Goal: Information Seeking & Learning: Compare options

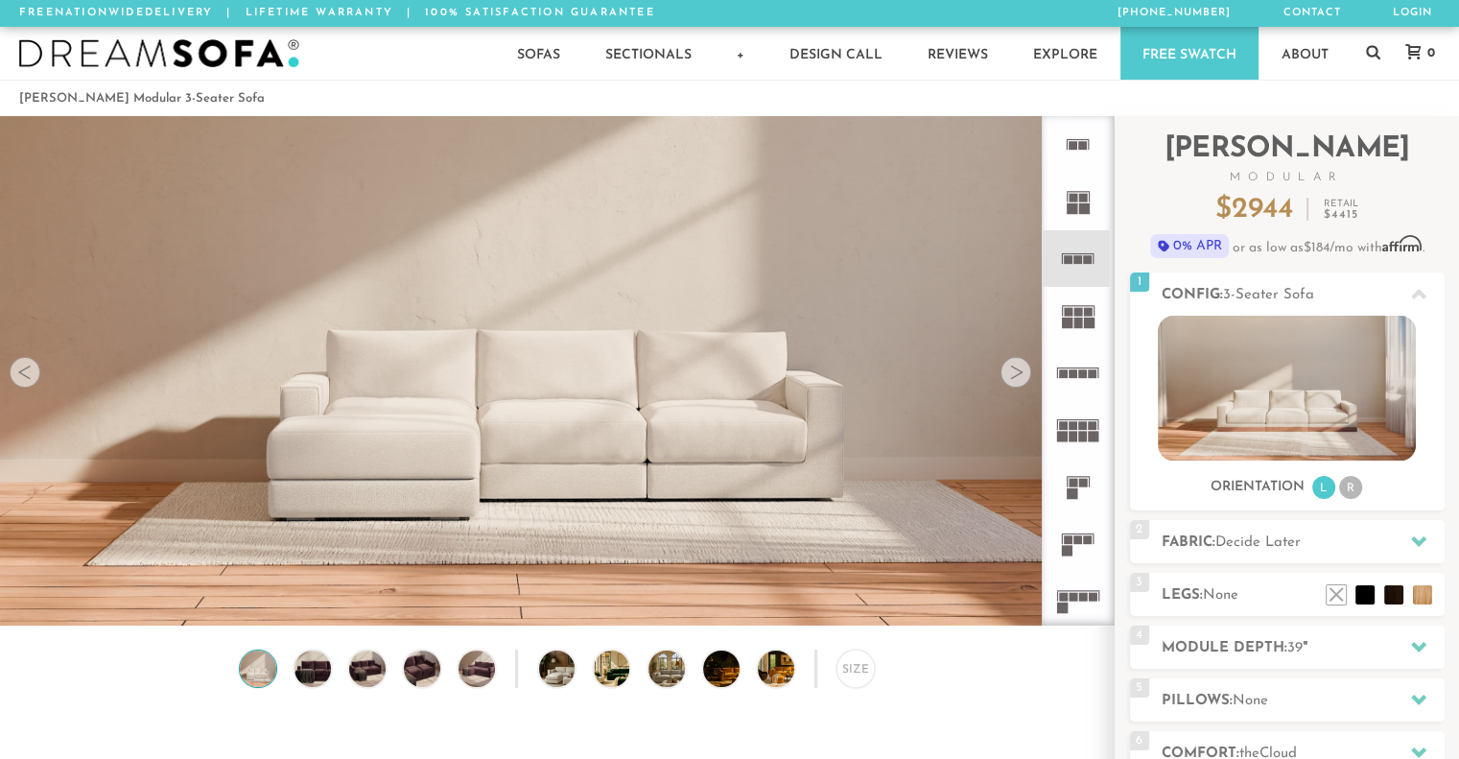
scroll to position [21335, 1444]
click at [1023, 369] on div at bounding box center [1015, 372] width 31 height 31
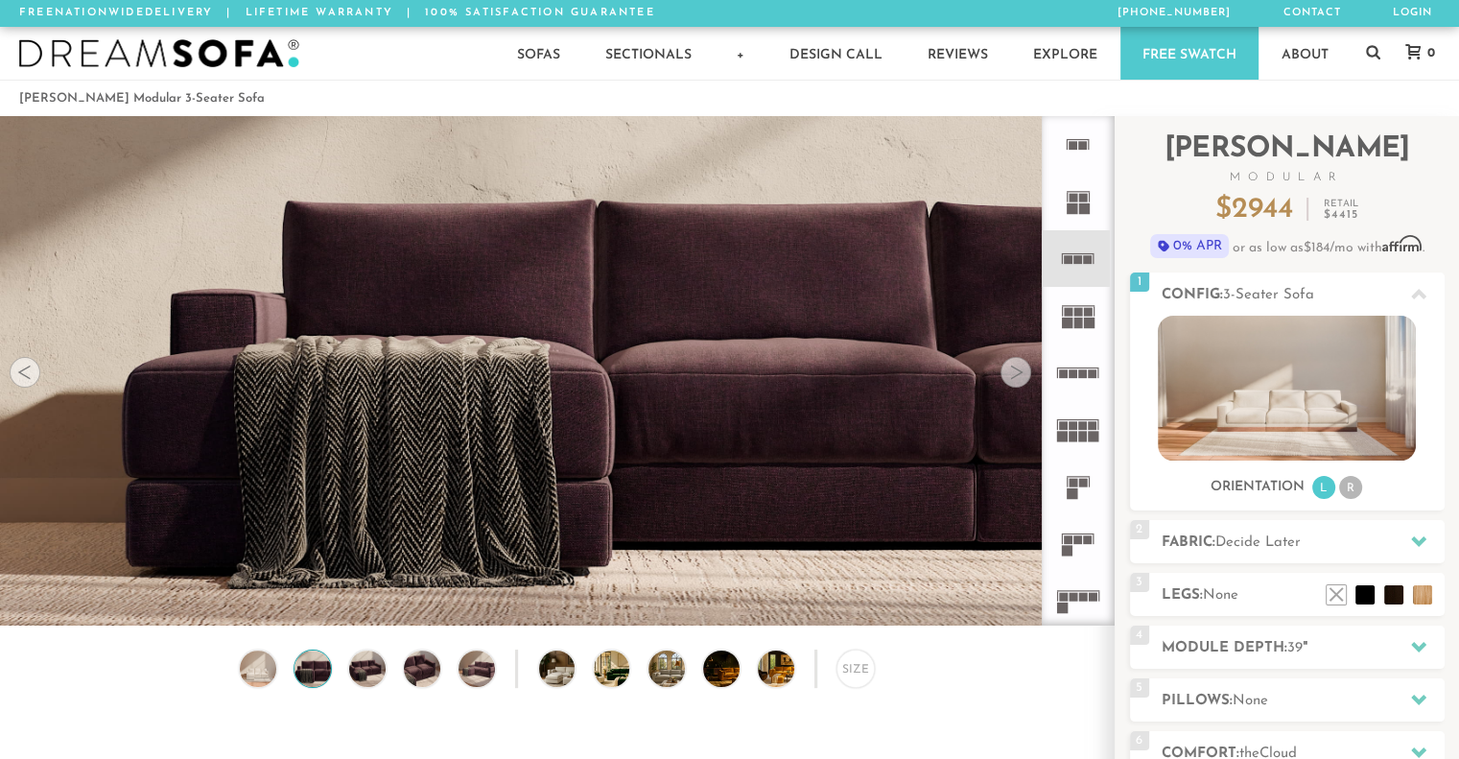
click at [1023, 369] on div at bounding box center [1015, 372] width 31 height 31
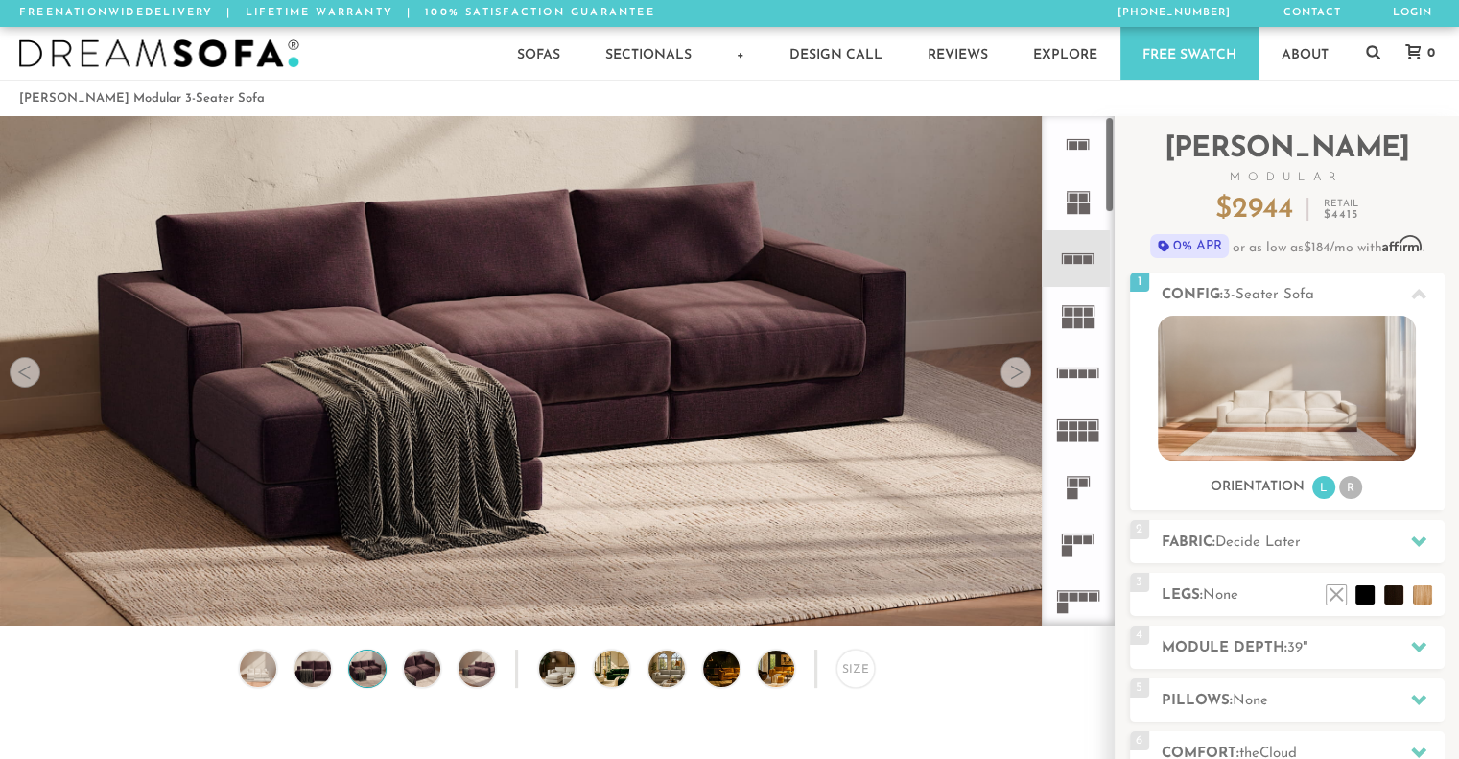
click at [1080, 298] on icon at bounding box center [1077, 315] width 57 height 57
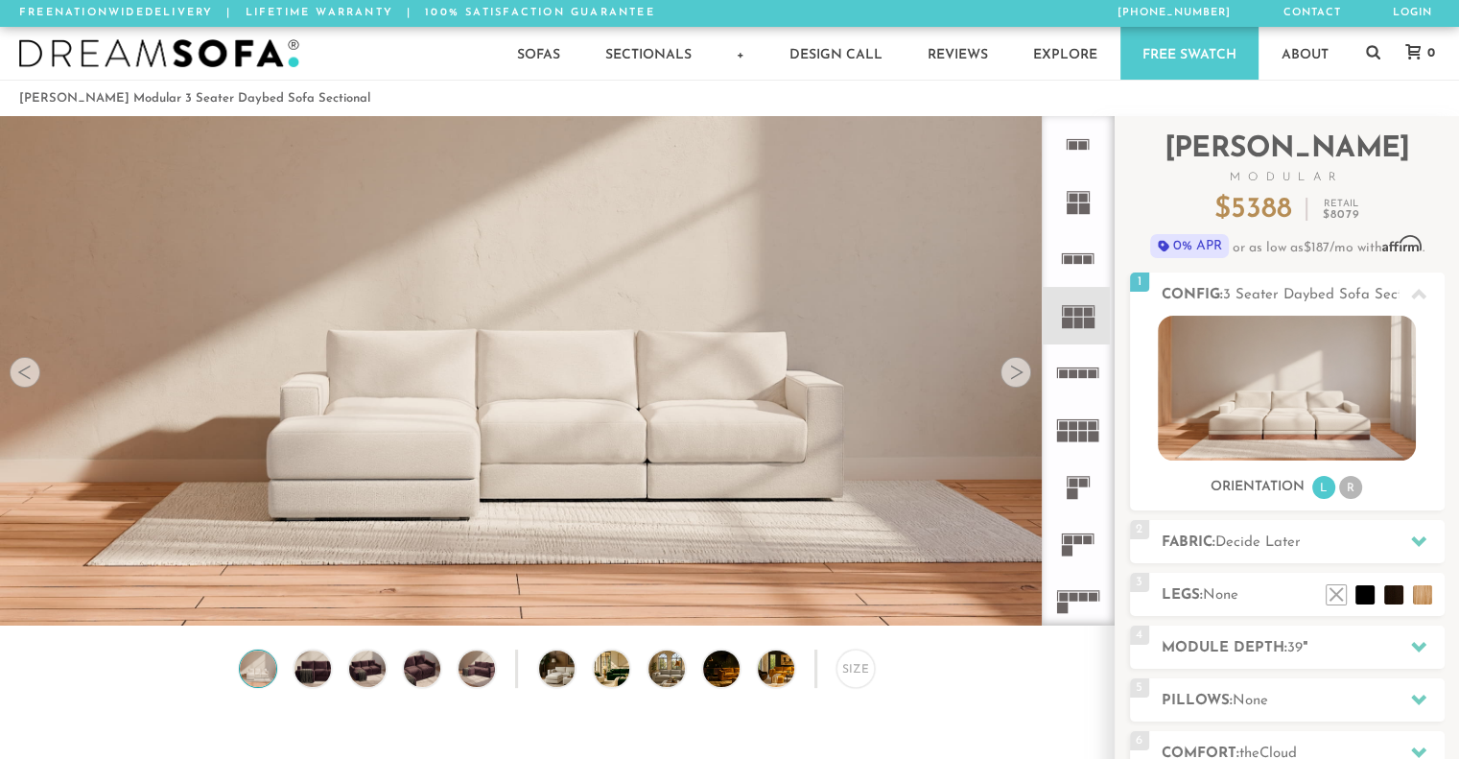
click at [1080, 344] on icon at bounding box center [1077, 372] width 57 height 57
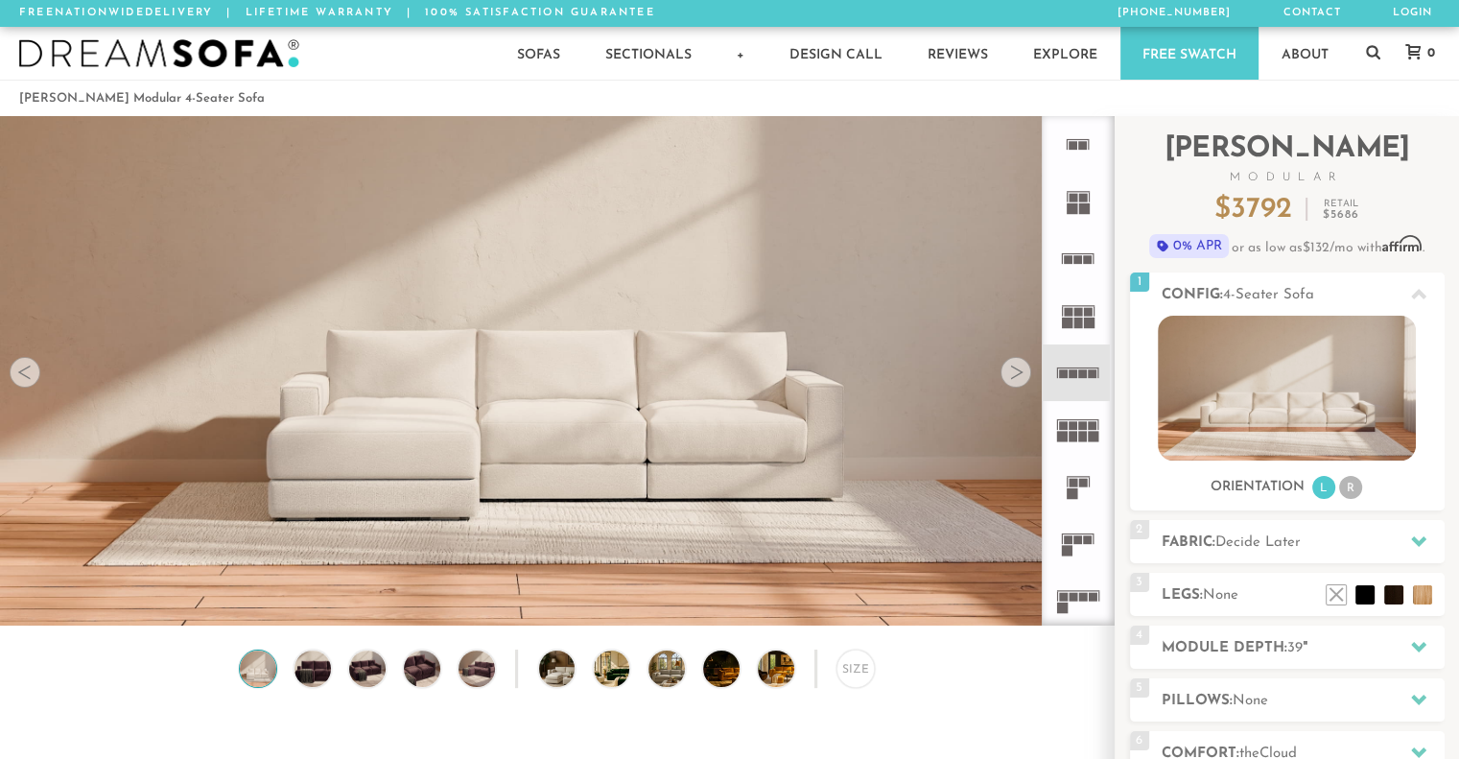
click at [1090, 368] on icon at bounding box center [1077, 372] width 57 height 57
